Goal: Task Accomplishment & Management: Manage account settings

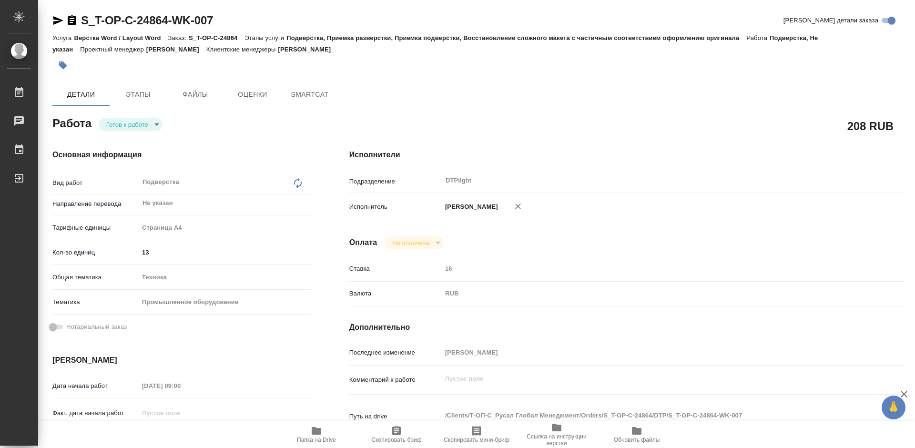
type textarea "x"
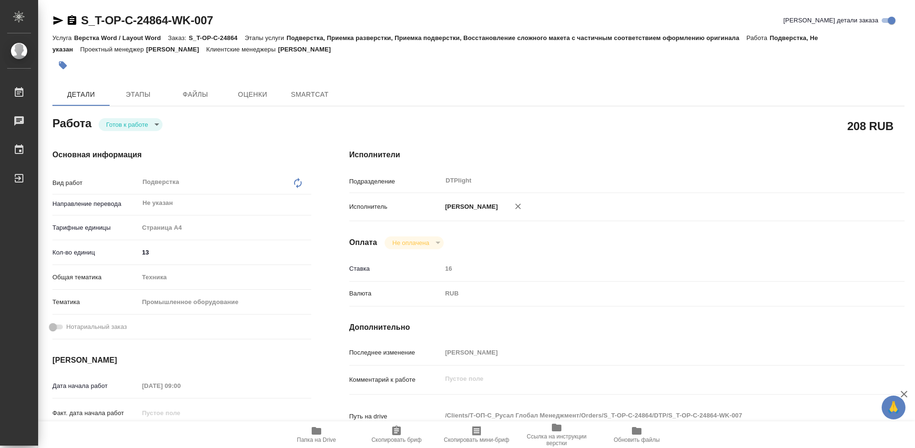
type textarea "x"
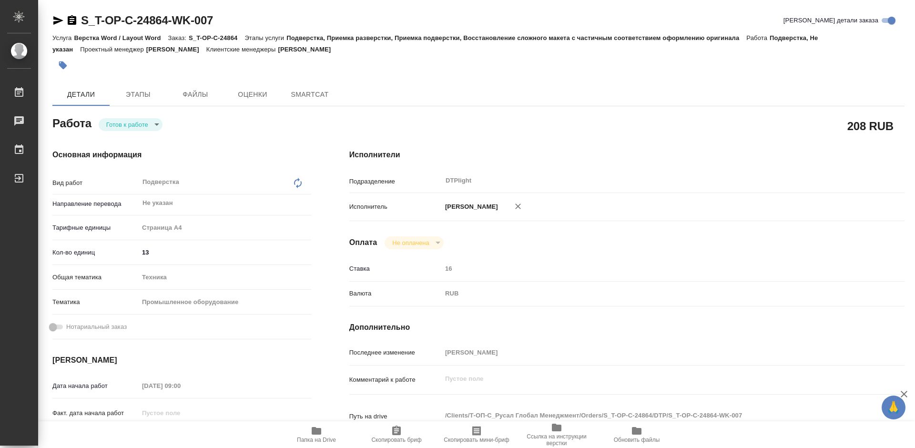
type textarea "x"
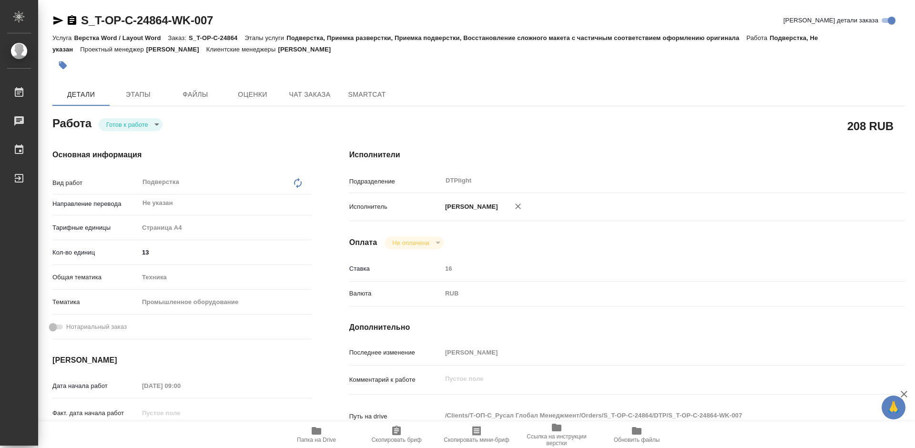
type textarea "x"
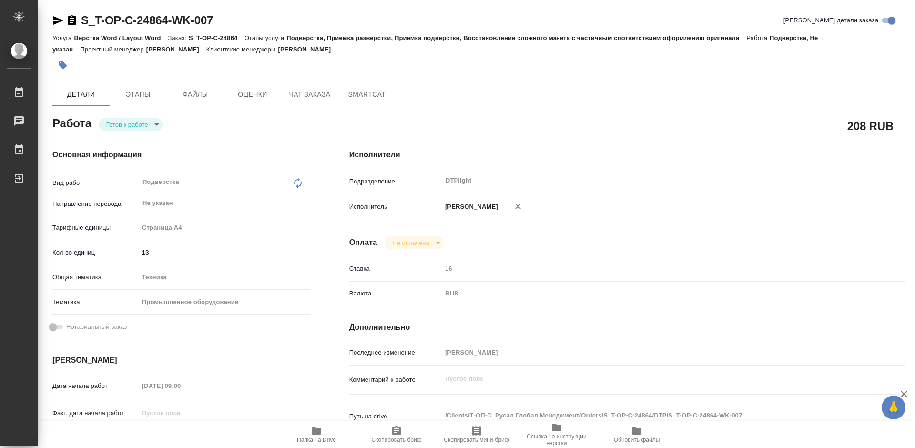
type textarea "x"
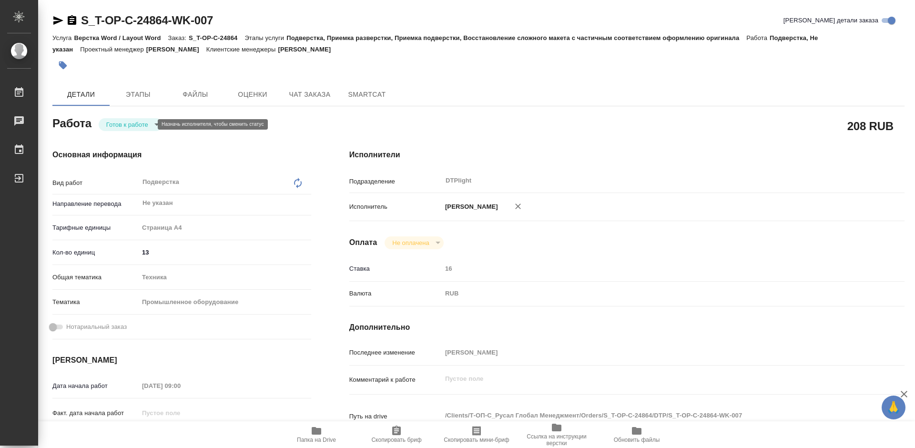
click at [137, 124] on body "🙏 .cls-1 fill:#fff; AWATERA Tretyakova Mariya Работы 0 Чаты График Выйти S_T-OP…" at bounding box center [457, 224] width 915 height 448
click at [137, 124] on button "В работе" at bounding box center [121, 124] width 31 height 10
type textarea "x"
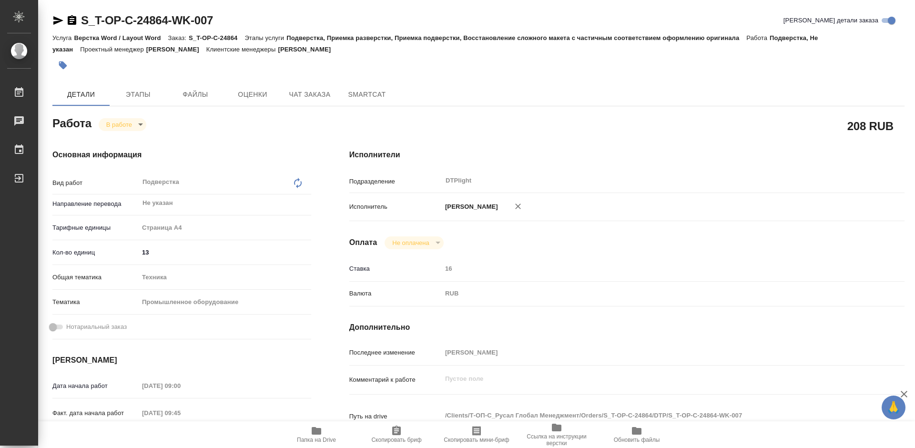
type textarea "x"
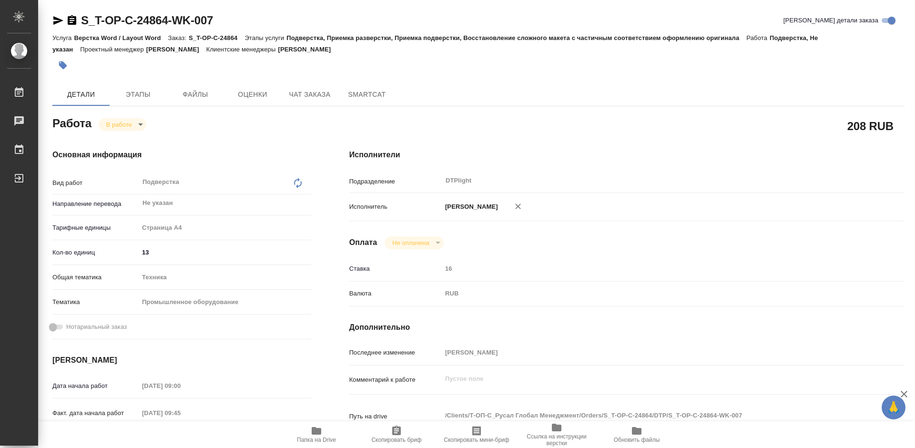
type textarea "x"
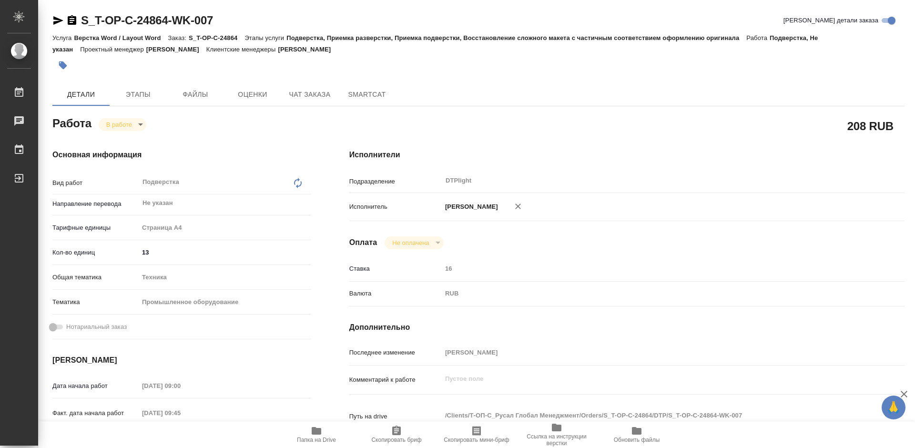
type textarea "x"
click at [321, 435] on icon "button" at bounding box center [316, 430] width 11 height 11
click at [118, 124] on body "🙏 .cls-1 fill:#fff; AWATERA Tretyakova Mariya Работы 0 Чаты График Выйти S_T-OP…" at bounding box center [457, 224] width 915 height 448
click at [264, 156] on div at bounding box center [457, 224] width 915 height 448
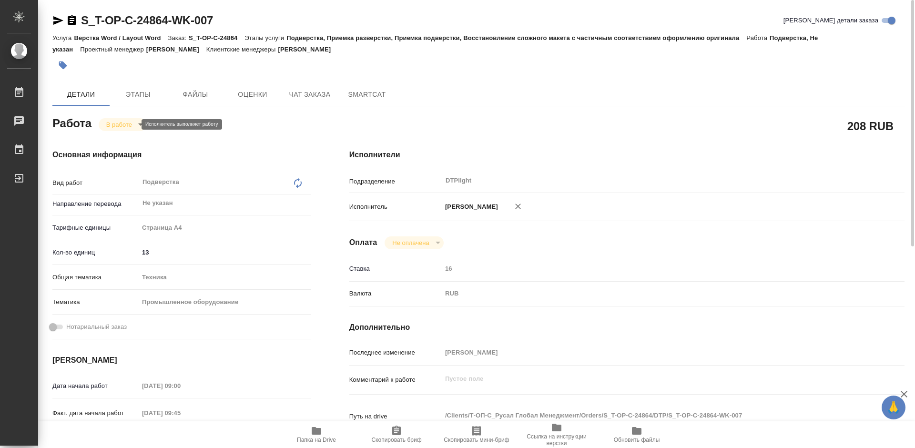
click at [108, 124] on body "🙏 .cls-1 fill:#fff; AWATERA Tretyakova Mariya Работы 0 Чаты График Выйти S_T-OP…" at bounding box center [457, 224] width 915 height 448
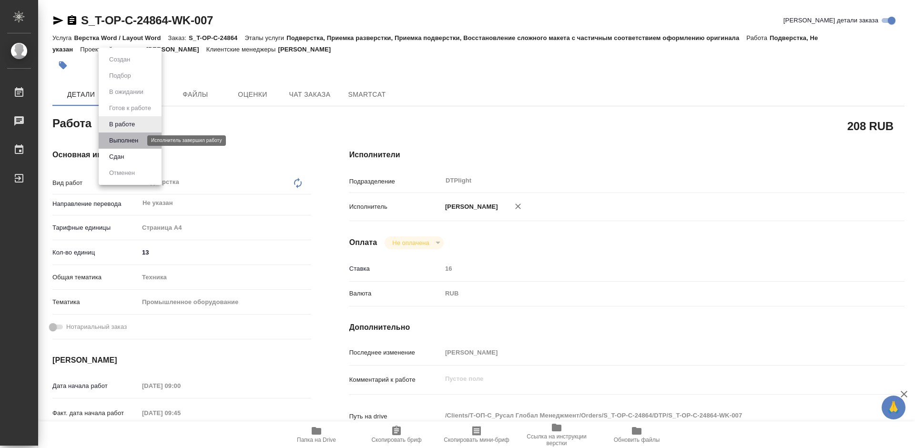
click at [140, 136] on button "Выполнен" at bounding box center [123, 140] width 35 height 10
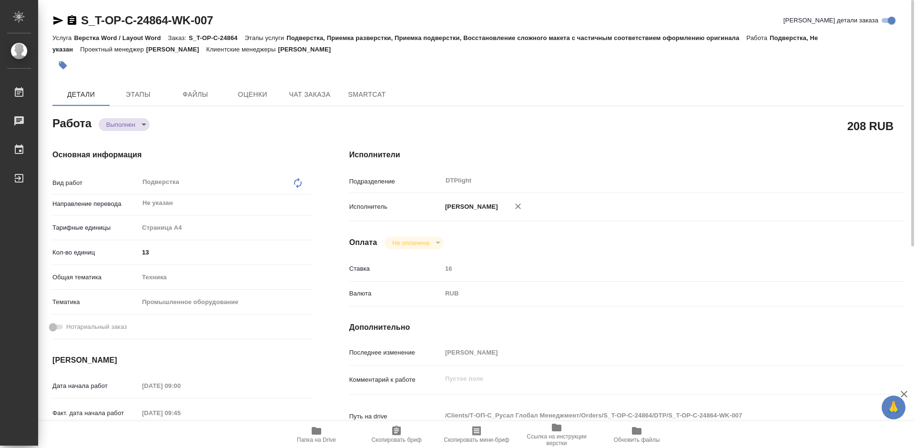
type textarea "x"
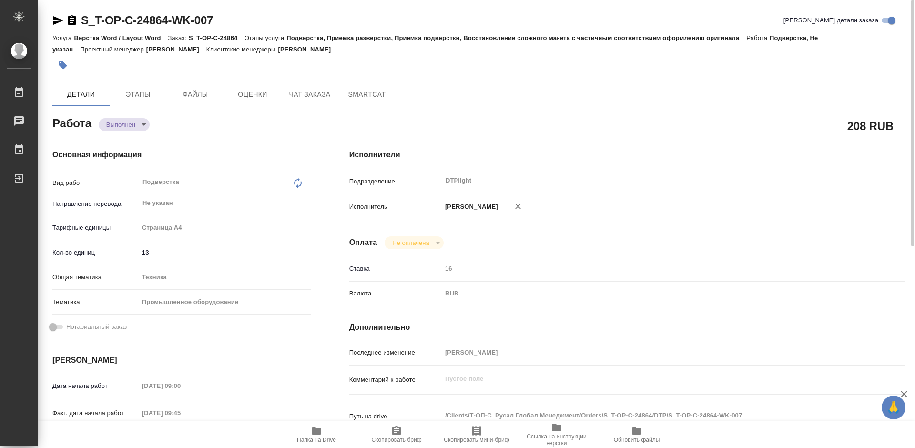
type textarea "x"
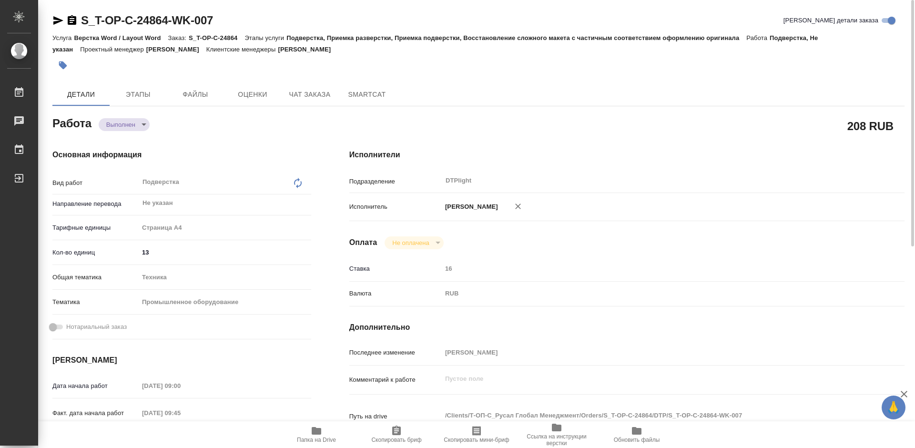
type textarea "x"
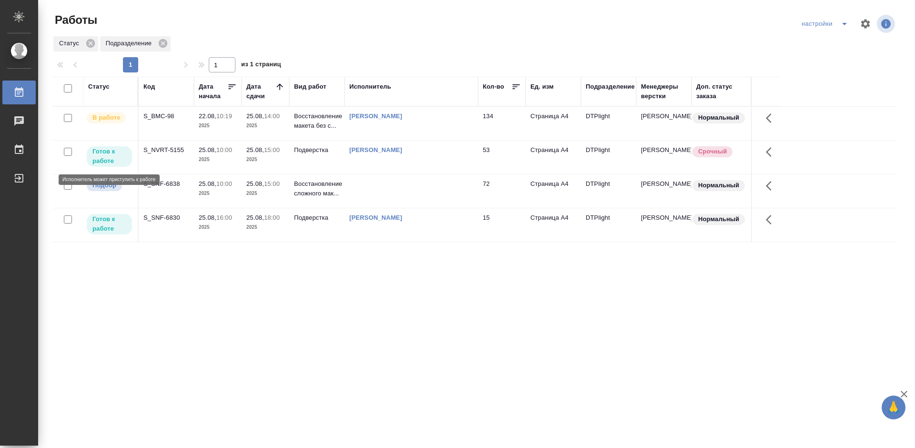
click at [122, 158] on p "Готов к работе" at bounding box center [109, 156] width 34 height 19
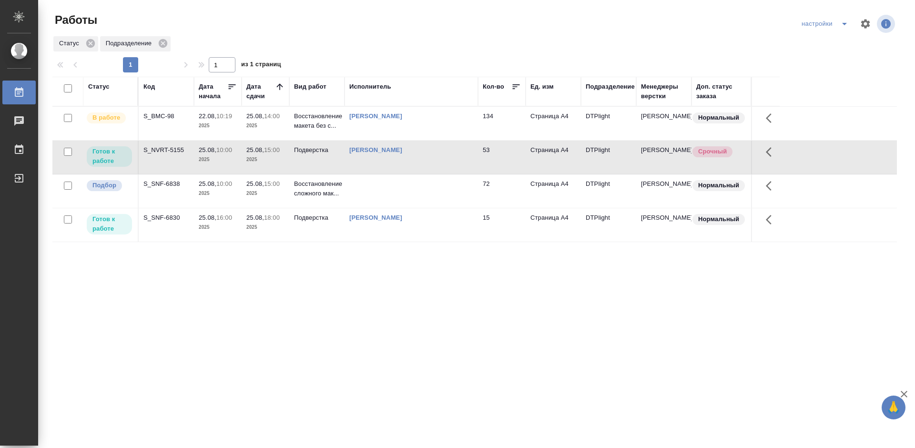
click at [170, 153] on div "S_NVRT-5155" at bounding box center [166, 150] width 46 height 10
click at [158, 218] on div "S_SNF-6830" at bounding box center [166, 218] width 46 height 10
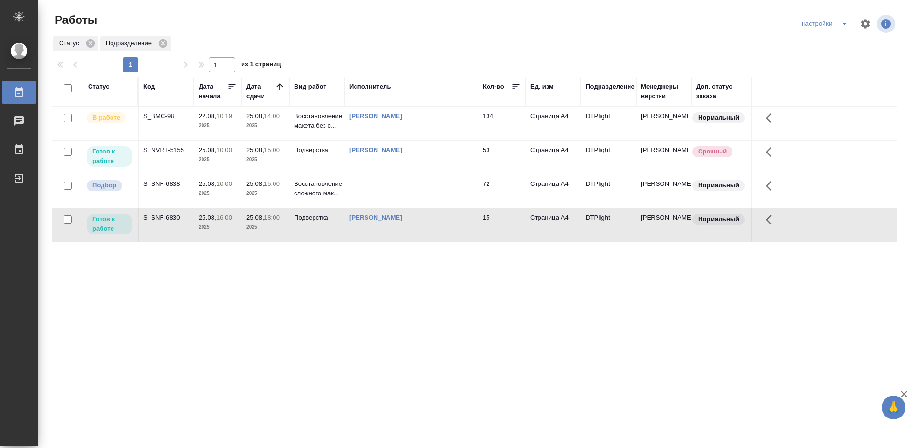
click at [158, 218] on div "S_SNF-6830" at bounding box center [166, 218] width 46 height 10
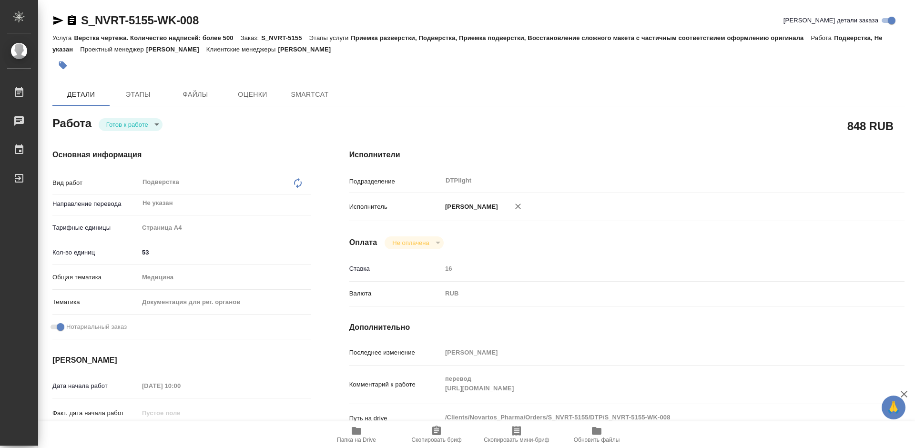
type textarea "x"
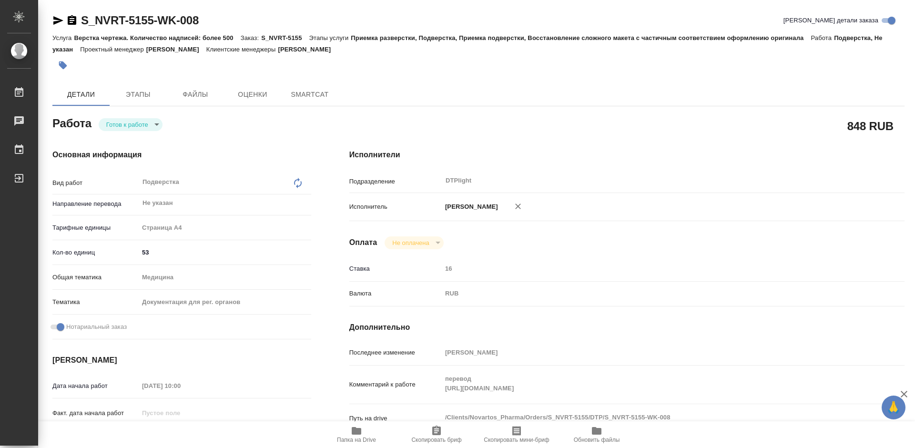
type textarea "x"
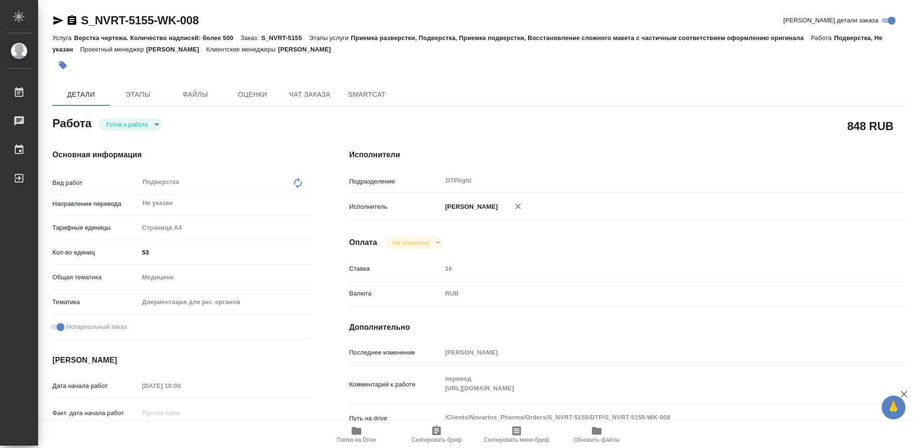
type textarea "x"
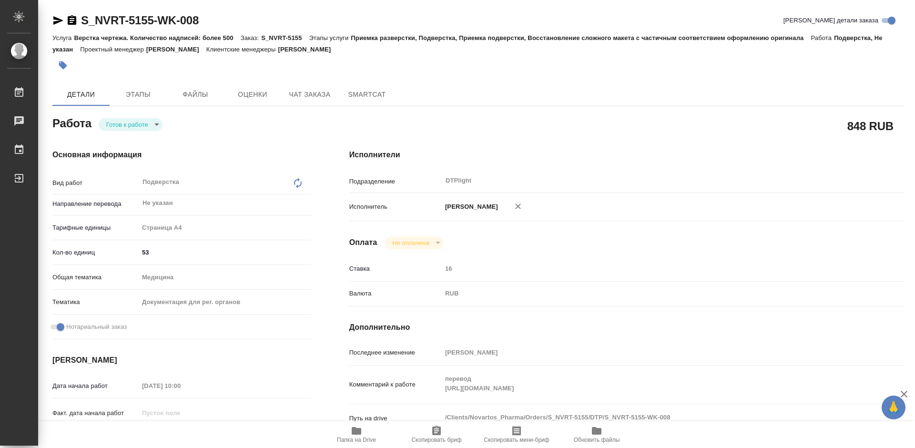
type textarea "x"
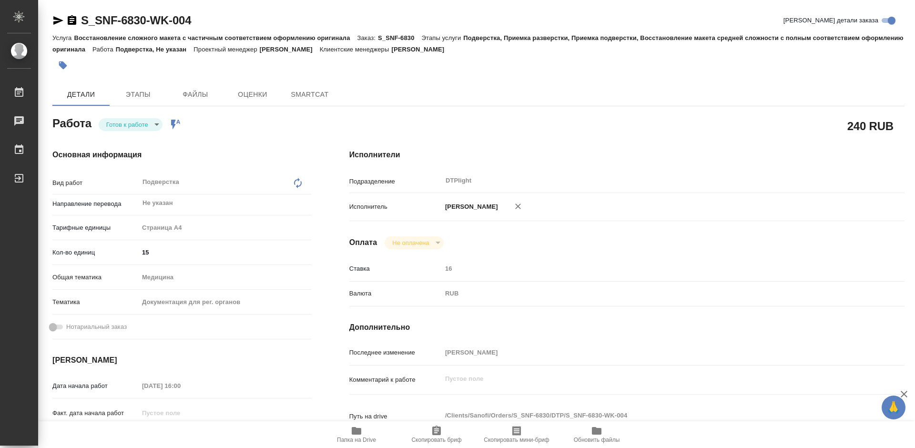
type textarea "x"
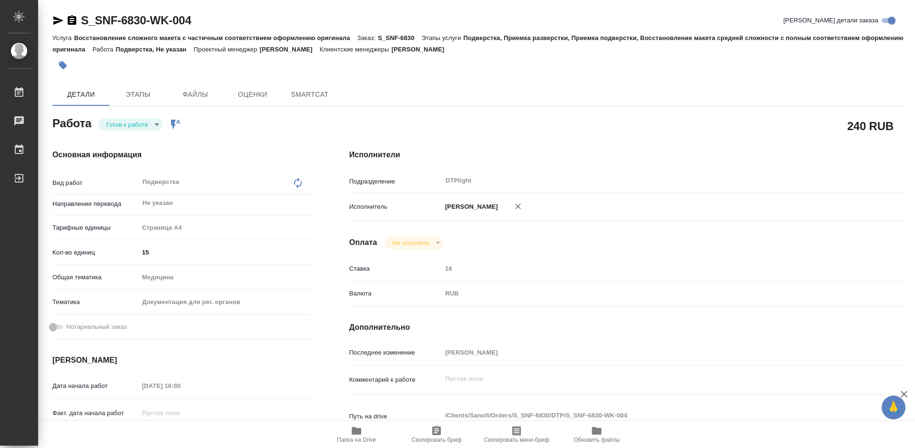
type textarea "x"
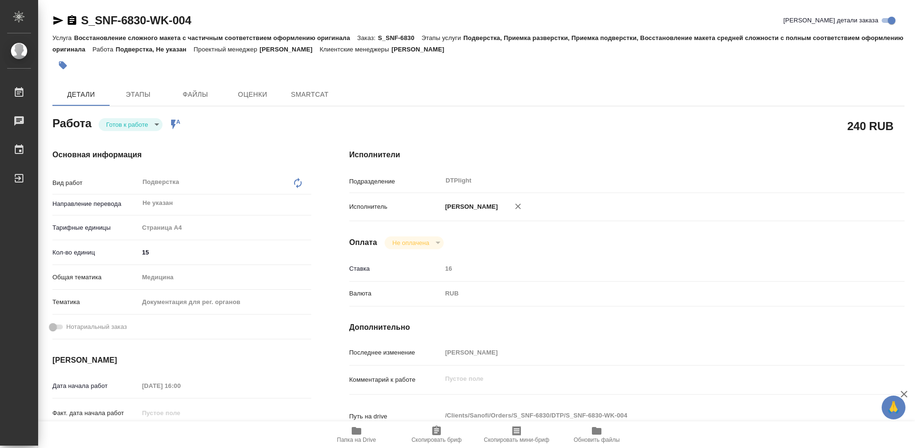
type textarea "x"
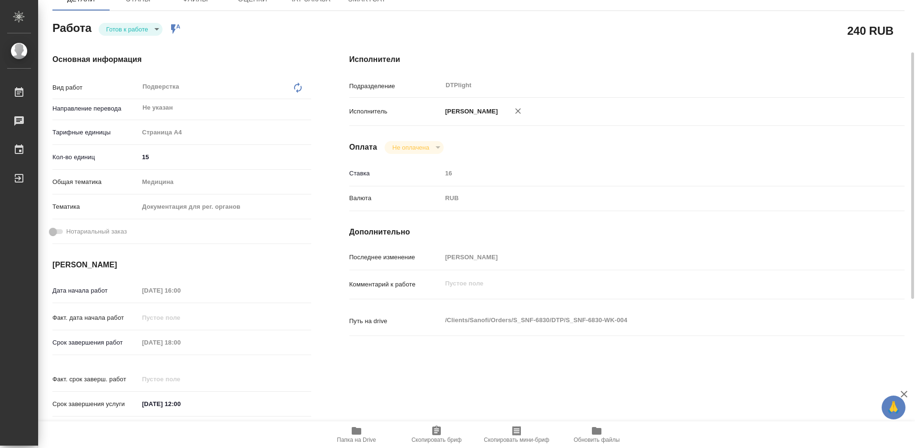
type textarea "x"
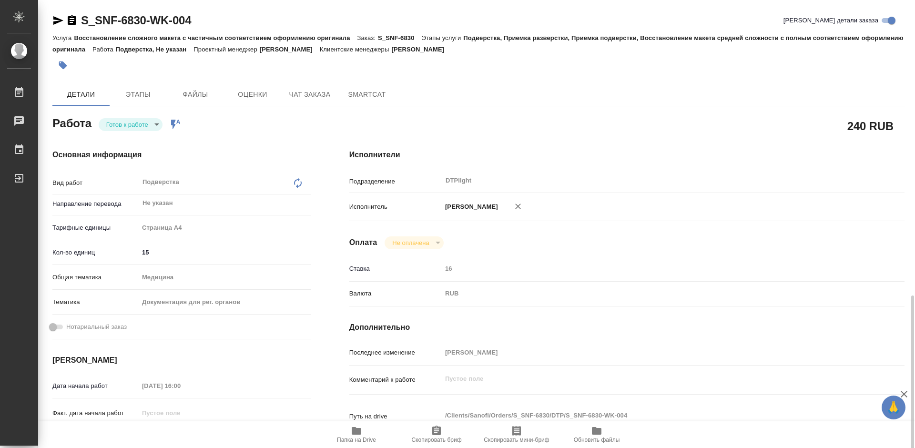
type textarea "x"
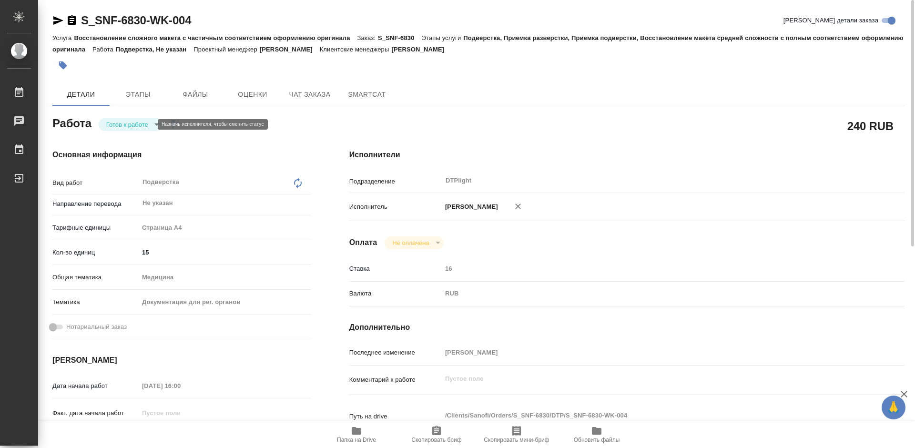
click at [136, 125] on body "🙏 .cls-1 fill:#fff; AWATERA [PERSON_NAME] 0 Чаты График Выйти S_SNF-6830-WK-004…" at bounding box center [457, 224] width 915 height 448
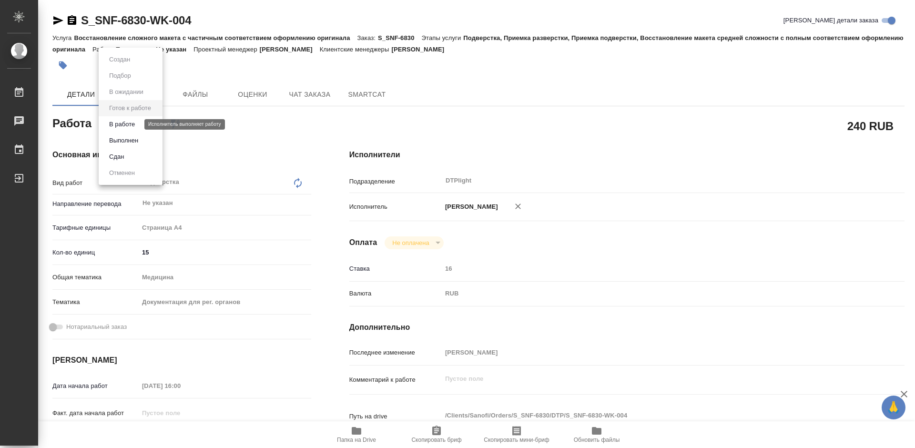
click at [137, 125] on button "В работе" at bounding box center [121, 124] width 31 height 10
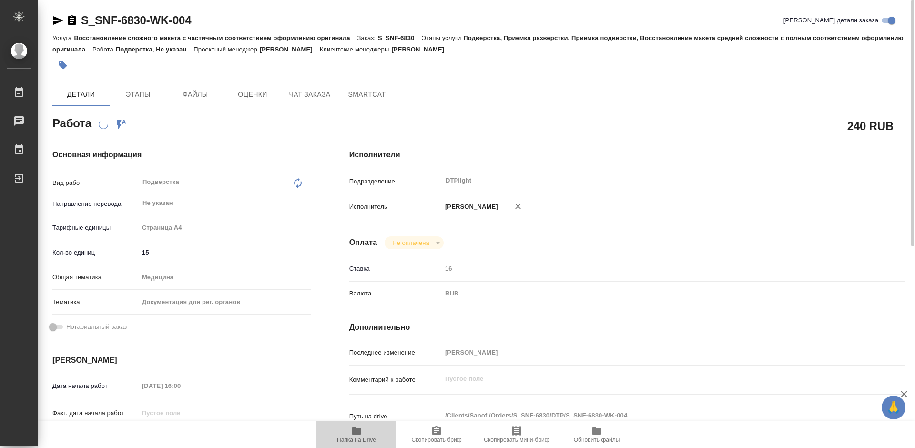
click at [359, 435] on icon "button" at bounding box center [357, 431] width 10 height 8
type textarea "x"
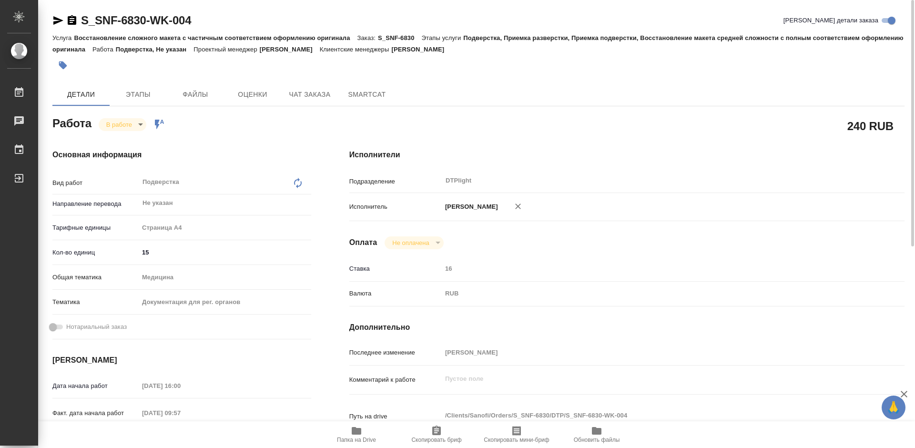
type textarea "x"
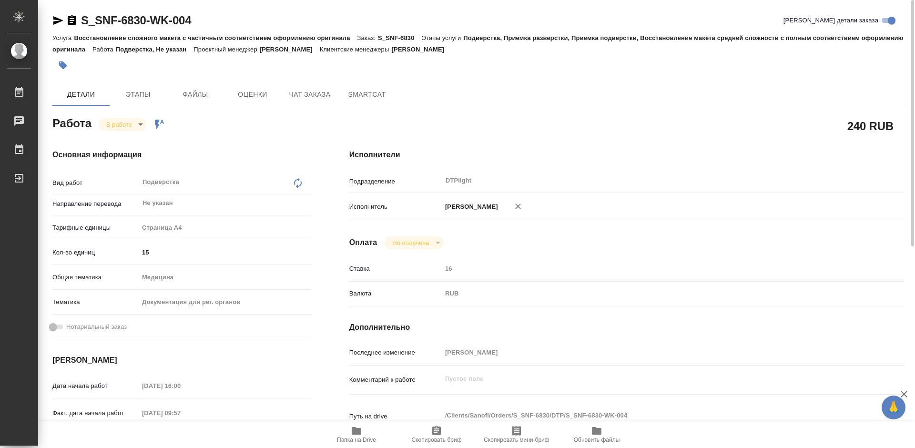
type textarea "x"
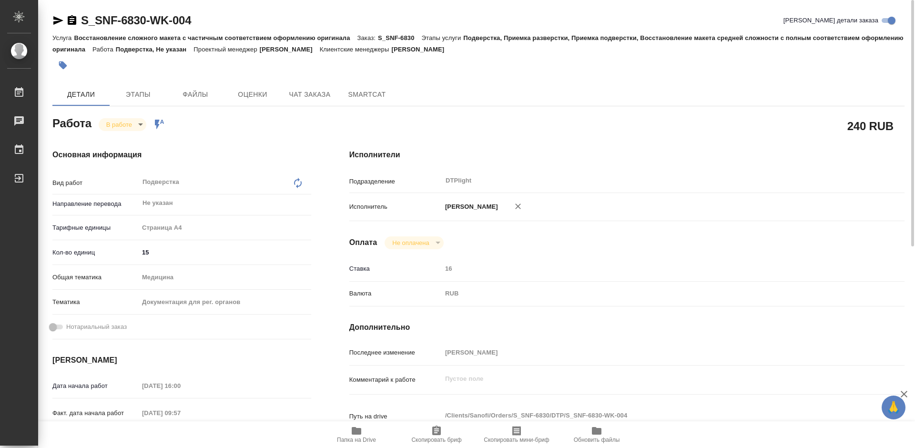
type textarea "x"
